Goal: Transaction & Acquisition: Purchase product/service

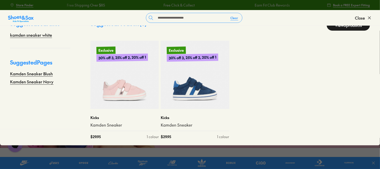
scroll to position [17, 0]
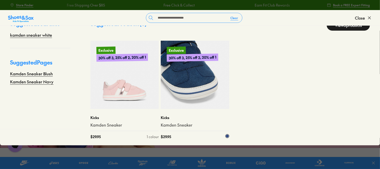
type input "**********"
click at [197, 79] on img at bounding box center [195, 75] width 68 height 68
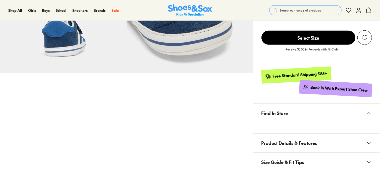
scroll to position [291, 0]
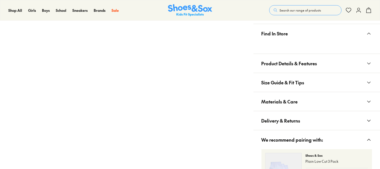
select select "*"
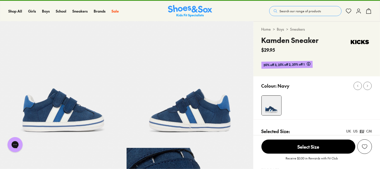
scroll to position [10, 0]
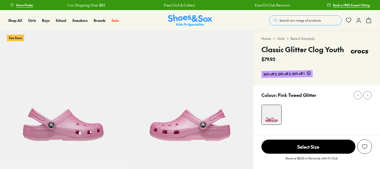
select select "*"
